Goal: Task Accomplishment & Management: Complete application form

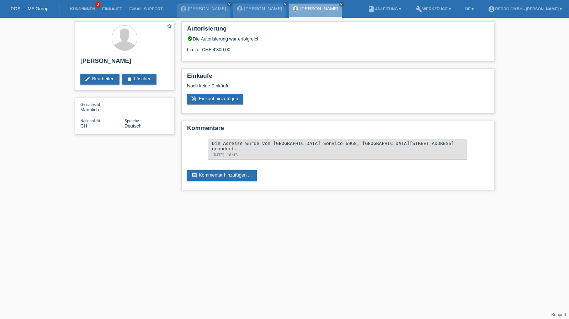
click at [74, 7] on link "Kund*innen" at bounding box center [82, 9] width 32 height 4
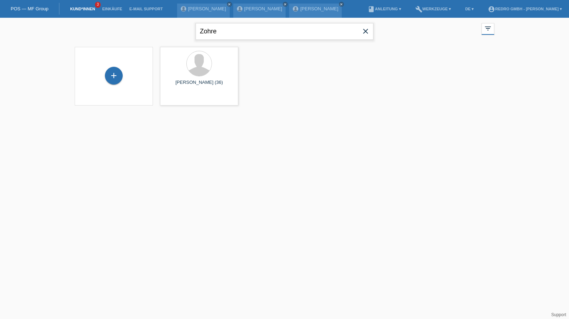
click at [211, 32] on input "Zohre" at bounding box center [284, 31] width 178 height 17
paste input "Cabecas"
type input "Cabecas"
click at [264, 98] on span "Anzeigen" at bounding box center [265, 99] width 19 height 5
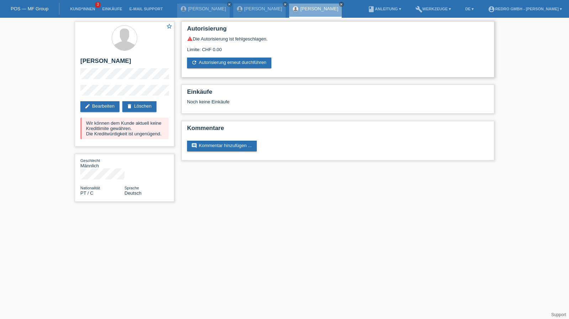
click at [198, 57] on div "warning Die Autorisierung ist fehlgeschlagen. Limite: CHF 0.00 refresh Autorisi…" at bounding box center [337, 52] width 301 height 32
click at [198, 60] on link "refresh Autorisierung erneut durchführen" at bounding box center [229, 63] width 84 height 11
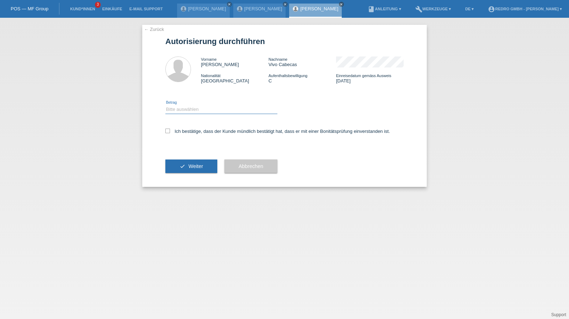
click at [189, 109] on select "Bitte auswählen CHF 1.00 - CHF 499.00 CHF 500.00 - CHF 1'999.00 CHF 2'000.00 - …" at bounding box center [221, 109] width 112 height 9
select select "1"
click at [165, 105] on select "Bitte auswählen CHF 1.00 - CHF 499.00 CHF 500.00 - CHF 1'999.00 CHF 2'000.00 - …" at bounding box center [221, 109] width 112 height 9
click at [184, 133] on label "Ich bestätige, dass der Kunde mündlich bestätigt hat, dass er mit einer Bonität…" at bounding box center [277, 131] width 225 height 5
click at [170, 133] on input "Ich bestätige, dass der Kunde mündlich bestätigt hat, dass er mit einer Bonität…" at bounding box center [167, 131] width 5 height 5
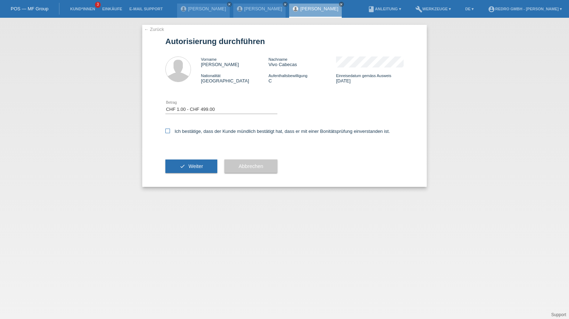
checkbox input "true"
click at [181, 168] on button "check Weiter" at bounding box center [191, 167] width 52 height 14
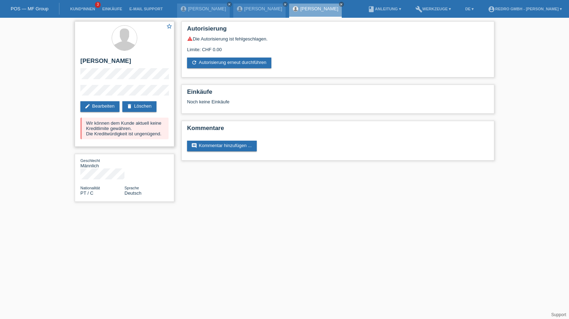
click at [110, 63] on h2 "[PERSON_NAME]" at bounding box center [124, 63] width 88 height 11
copy div "[PERSON_NAME]"
click at [74, 93] on div "star_border Arnaldo Manuel Vivo Cabecas edit Bearbeiten delete Löschen Wir könn…" at bounding box center [124, 113] width 107 height 191
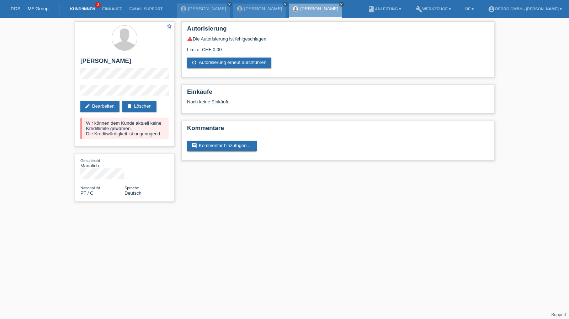
click at [90, 11] on link "Kund*innen" at bounding box center [82, 9] width 32 height 4
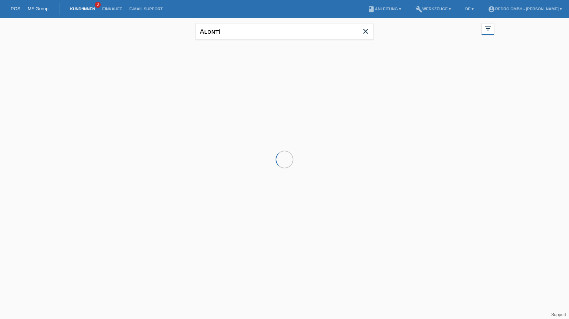
type input "Aʟᴏɴᴛi"
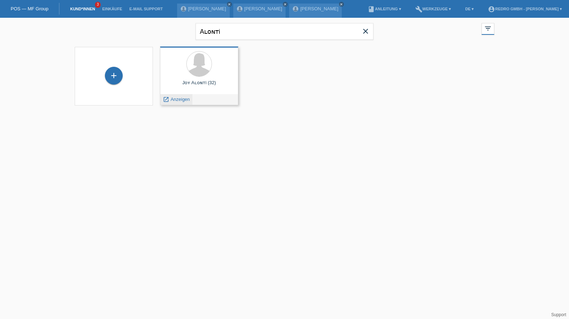
click at [179, 98] on span "Anzeigen" at bounding box center [180, 99] width 19 height 5
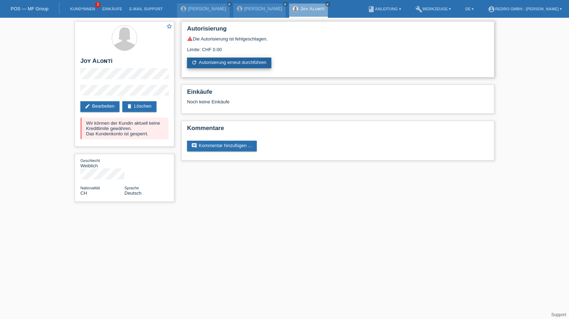
click at [213, 67] on link "refresh Autorisierung erneut durchführen" at bounding box center [229, 63] width 84 height 11
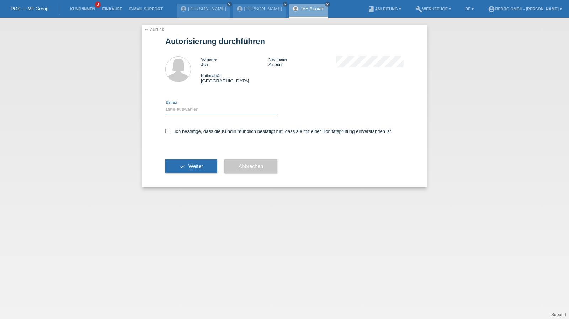
click at [187, 113] on select "Bitte auswählen CHF 1.00 - CHF 499.00 CHF 500.00 - CHF 1'999.00 CHF 2'000.00 - …" at bounding box center [221, 109] width 112 height 9
select select "1"
click at [165, 105] on select "Bitte auswählen CHF 1.00 - CHF 499.00 CHF 500.00 - CHF 1'999.00 CHF 2'000.00 - …" at bounding box center [221, 109] width 112 height 9
click at [182, 129] on label "Ich bestätige, dass die Kundin mündlich bestätigt hat, dass sie mit einer Bonit…" at bounding box center [278, 131] width 227 height 5
click at [170, 129] on input "Ich bestätige, dass die Kundin mündlich bestätigt hat, dass sie mit einer Bonit…" at bounding box center [167, 131] width 5 height 5
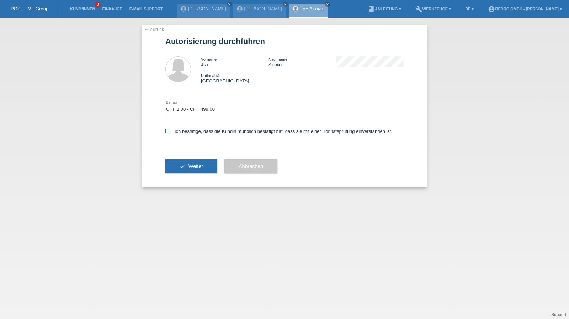
checkbox input "true"
click at [177, 163] on button "check Weiter" at bounding box center [191, 167] width 52 height 14
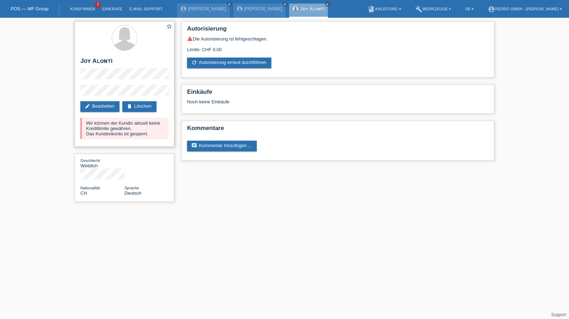
click at [87, 59] on h2 "Jᴏʏ Aʟᴏɴᴛi" at bounding box center [124, 63] width 88 height 11
copy div "Jᴏʏ Aʟᴏɴᴛi"
drag, startPoint x: 82, startPoint y: 8, endPoint x: 96, endPoint y: 9, distance: 14.2
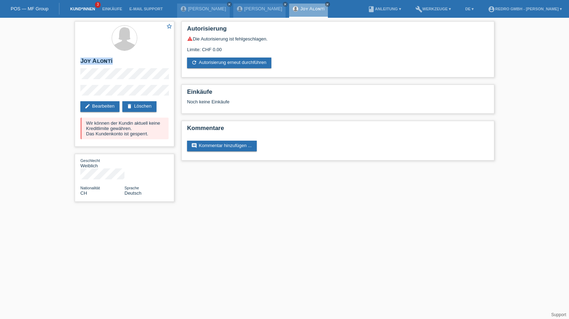
click at [82, 8] on link "Kund*innen" at bounding box center [82, 9] width 32 height 4
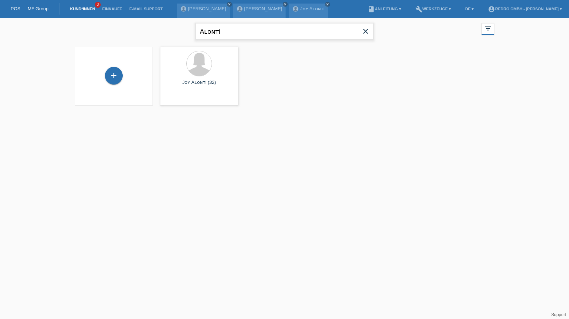
click at [257, 37] on input "Aʟᴏɴᴛi" at bounding box center [284, 31] width 178 height 17
paste input "Cota"
type input "Cota"
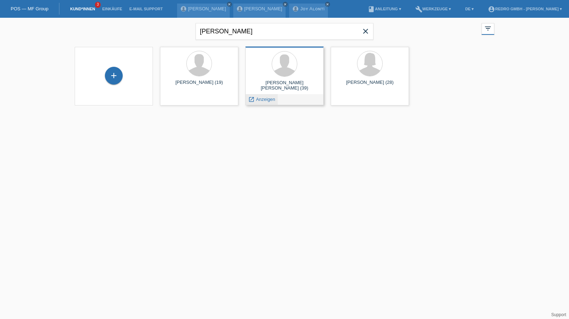
click at [263, 99] on span "Anzeigen" at bounding box center [265, 99] width 19 height 5
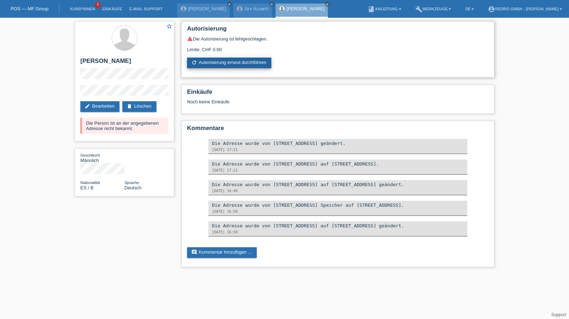
click at [219, 61] on link "refresh Autorisierung erneut durchführen" at bounding box center [229, 63] width 84 height 11
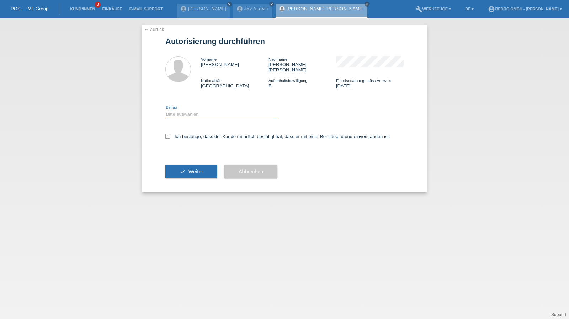
drag, startPoint x: 191, startPoint y: 107, endPoint x: 189, endPoint y: 112, distance: 5.4
click at [191, 110] on select "Bitte auswählen CHF 1.00 - CHF 499.00 CHF 500.00 - CHF 1'999.00 CHF 2'000.00 - …" at bounding box center [221, 114] width 112 height 9
select select "1"
click at [165, 110] on select "Bitte auswählen CHF 1.00 - CHF 499.00 CHF 500.00 - CHF 1'999.00 CHF 2'000.00 - …" at bounding box center [221, 114] width 112 height 9
click at [181, 134] on label "Ich bestätige, dass der Kunde mündlich bestätigt hat, dass er mit einer Bonität…" at bounding box center [277, 136] width 225 height 5
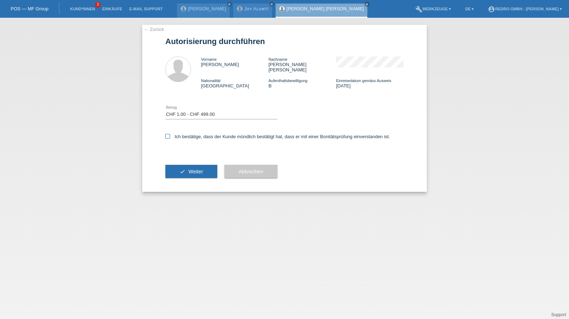
click at [170, 134] on input "Ich bestätige, dass der Kunde mündlich bestätigt hat, dass er mit einer Bonität…" at bounding box center [167, 136] width 5 height 5
checkbox input "true"
click at [181, 174] on div "check Weiter" at bounding box center [191, 171] width 52 height 41
click at [181, 169] on icon "check" at bounding box center [182, 172] width 6 height 6
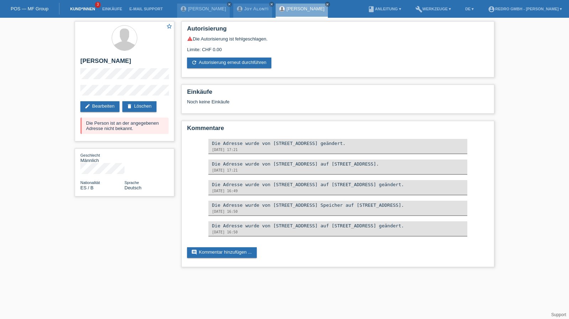
click at [96, 10] on link "Kund*innen" at bounding box center [82, 9] width 32 height 4
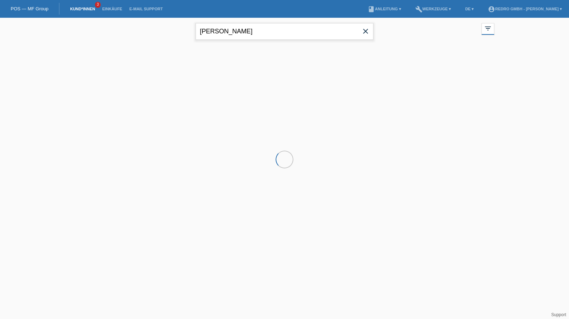
click at [213, 29] on input "Cota" at bounding box center [284, 31] width 178 height 17
paste input "Nyam"
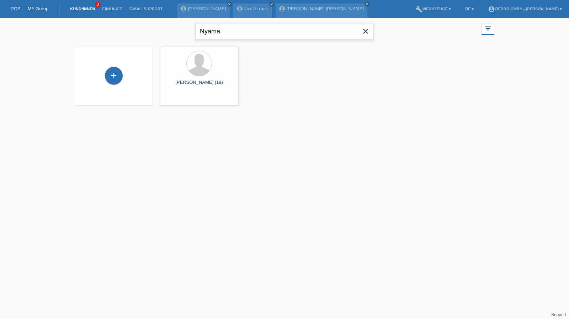
type input "Nyama"
click at [177, 100] on span "Anzeigen" at bounding box center [180, 99] width 19 height 5
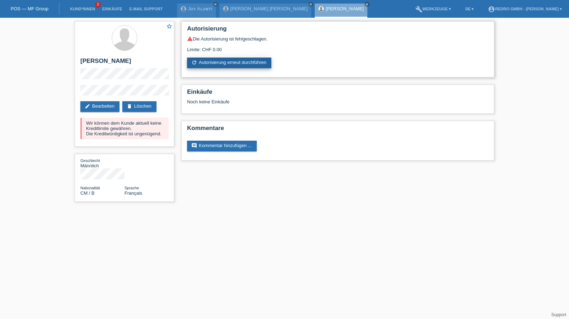
click at [227, 64] on link "refresh Autorisierung erneut durchführen" at bounding box center [229, 63] width 84 height 11
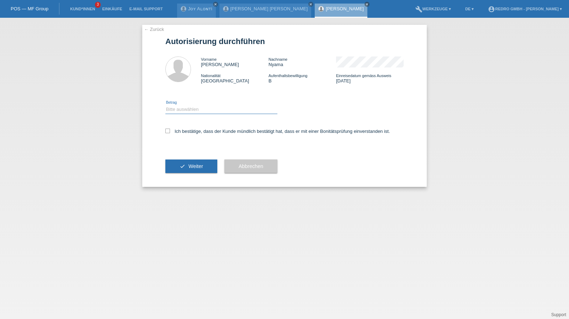
click at [195, 113] on select "Bitte auswählen CHF 1.00 - CHF 499.00 CHF 500.00 - CHF 1'999.00 CHF 2'000.00 - …" at bounding box center [221, 109] width 112 height 9
select select "1"
click at [165, 105] on select "Bitte auswählen CHF 1.00 - CHF 499.00 CHF 500.00 - CHF 1'999.00 CHF 2'000.00 - …" at bounding box center [221, 109] width 112 height 9
click at [194, 130] on label "Ich bestätige, dass der Kunde mündlich bestätigt hat, dass er mit einer Bonität…" at bounding box center [277, 131] width 225 height 5
click at [170, 130] on input "Ich bestätige, dass der Kunde mündlich bestätigt hat, dass er mit einer Bonität…" at bounding box center [167, 131] width 5 height 5
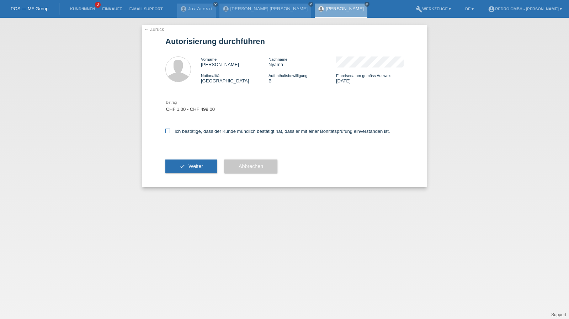
checkbox input "true"
click at [192, 164] on span "Weiter" at bounding box center [195, 166] width 15 height 6
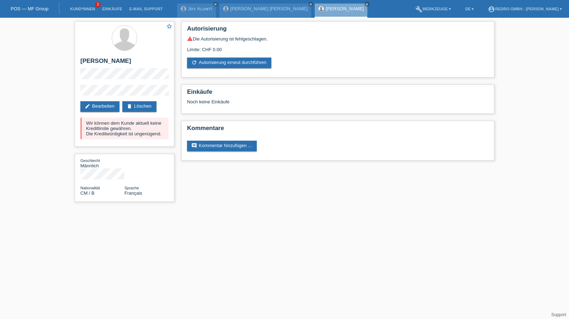
click at [76, 12] on li "Kund*innen 3" at bounding box center [82, 9] width 32 height 18
click at [77, 10] on link "Kund*innen" at bounding box center [82, 9] width 32 height 4
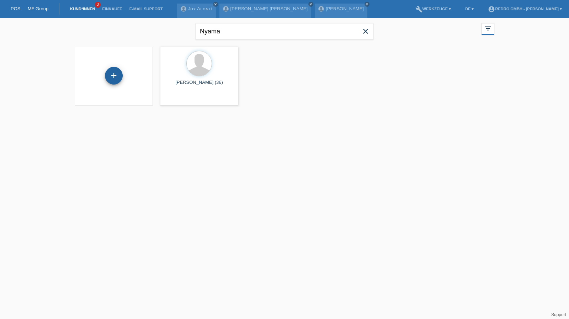
click at [117, 70] on div "+" at bounding box center [114, 76] width 18 height 18
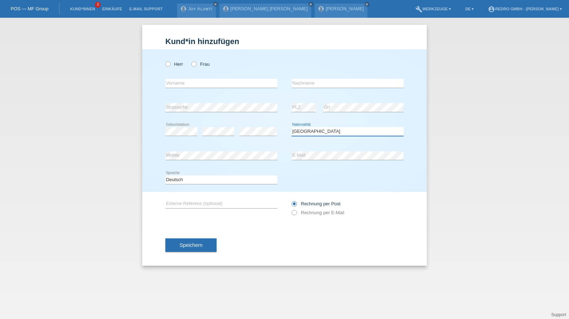
click at [301, 130] on select "Bitte auswählen... Schweiz Deutschland Liechtenstein Österreich ------------ Af…" at bounding box center [347, 131] width 112 height 9
select select "XK"
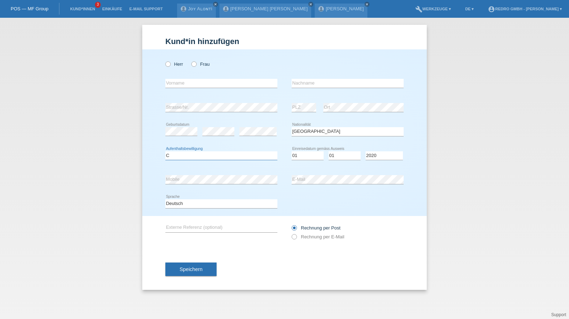
select select "C"
select select "01"
select select "2014"
click at [178, 268] on button "Speichern" at bounding box center [190, 270] width 51 height 14
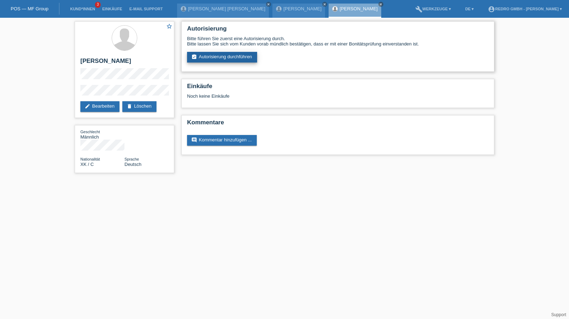
click at [247, 62] on link "assignment_turned_in Autorisierung durchführen" at bounding box center [222, 57] width 70 height 11
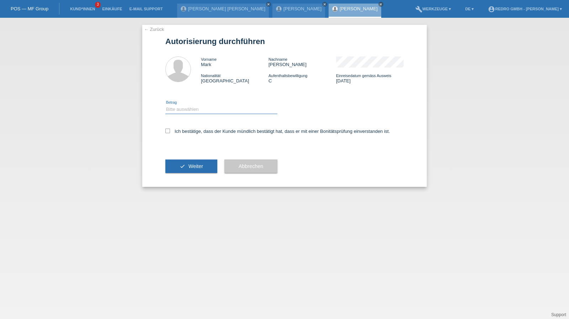
drag, startPoint x: 213, startPoint y: 109, endPoint x: 208, endPoint y: 113, distance: 6.3
click at [213, 109] on select "Bitte auswählen CHF 1.00 - CHF 499.00 CHF 500.00 - CHF 1'999.00 CHF 2'000.00 - …" at bounding box center [221, 109] width 112 height 9
select select "1"
click at [165, 105] on select "Bitte auswählen CHF 1.00 - CHF 499.00 CHF 500.00 - CHF 1'999.00 CHF 2'000.00 - …" at bounding box center [221, 109] width 112 height 9
click at [181, 130] on label "Ich bestätige, dass der Kunde mündlich bestätigt hat, dass er mit einer Bonität…" at bounding box center [277, 131] width 225 height 5
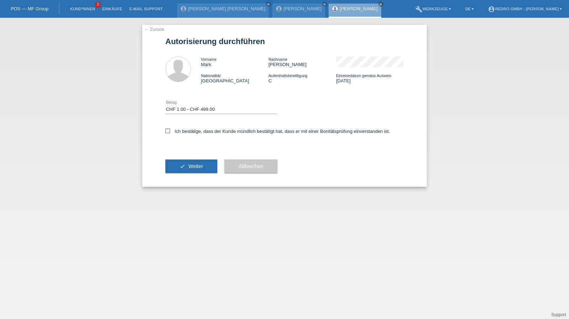
click at [170, 130] on input "Ich bestätige, dass der Kunde mündlich bestätigt hat, dass er mit einer Bonität…" at bounding box center [167, 131] width 5 height 5
checkbox input "true"
click at [174, 173] on button "check Weiter" at bounding box center [191, 167] width 52 height 14
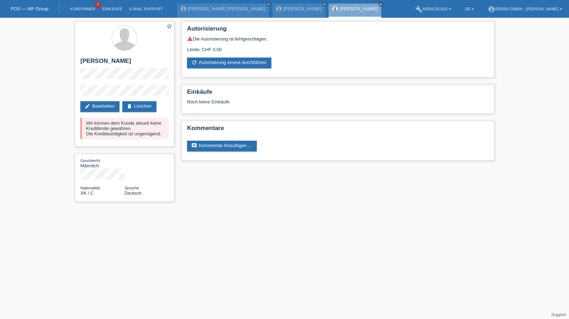
click at [81, 11] on li "Kund*innen 3" at bounding box center [82, 9] width 32 height 18
click at [82, 9] on link "Kund*innen" at bounding box center [82, 9] width 32 height 4
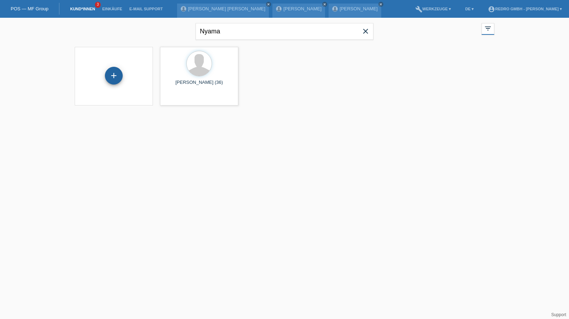
click at [109, 73] on div "+" at bounding box center [113, 76] width 17 height 12
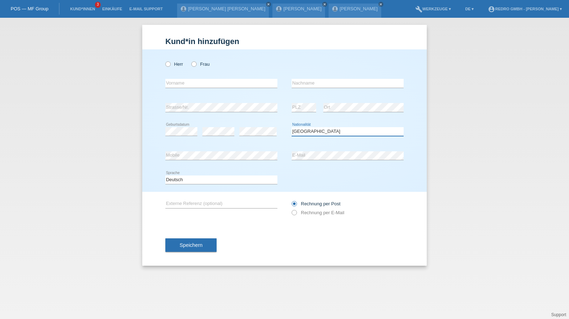
click at [315, 134] on select "Bitte auswählen... Schweiz Deutschland Liechtenstein Österreich ------------ Af…" at bounding box center [347, 131] width 112 height 9
select select "AT"
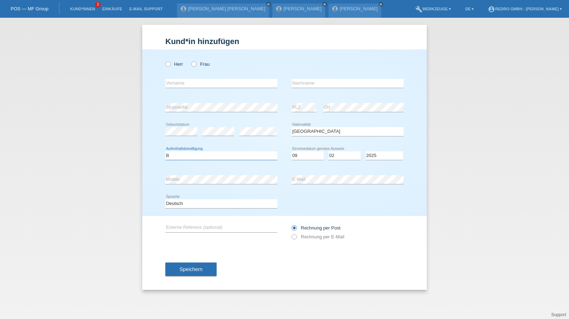
select select "B"
select select "09"
select select "02"
select select "2022"
click at [209, 268] on button "Speichern" at bounding box center [190, 270] width 51 height 14
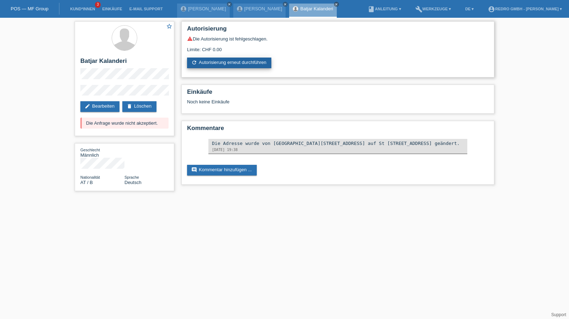
click at [205, 63] on link "refresh Autorisierung erneut durchführen" at bounding box center [229, 63] width 84 height 11
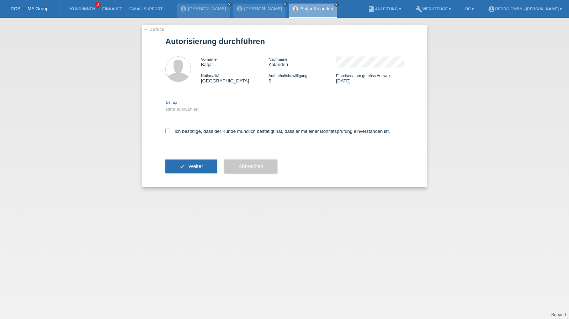
drag, startPoint x: 188, startPoint y: 110, endPoint x: 188, endPoint y: 114, distance: 3.9
click at [188, 110] on select "Bitte auswählen CHF 1.00 - CHF 499.00 CHF 500.00 - CHF 1'999.00 CHF 2'000.00 - …" at bounding box center [221, 109] width 112 height 9
select select "1"
click at [165, 105] on select "Bitte auswählen CHF 1.00 - CHF 499.00 CHF 500.00 - CHF 1'999.00 CHF 2'000.00 - …" at bounding box center [221, 109] width 112 height 9
click at [191, 133] on label "Ich bestätige, dass der Kunde mündlich bestätigt hat, dass er mit einer Bonität…" at bounding box center [277, 131] width 225 height 5
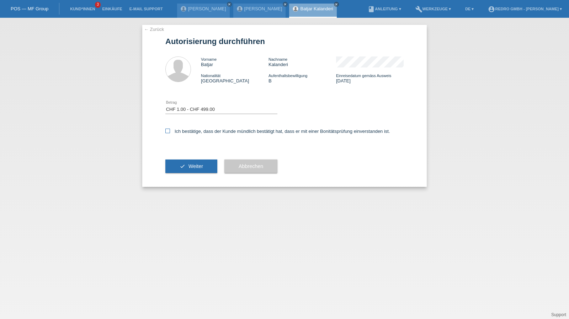
click at [170, 133] on input "Ich bestätige, dass der Kunde mündlich bestätigt hat, dass er mit einer Bonität…" at bounding box center [167, 131] width 5 height 5
checkbox input "true"
click at [184, 161] on button "check Weiter" at bounding box center [191, 167] width 52 height 14
